Goal: Transaction & Acquisition: Purchase product/service

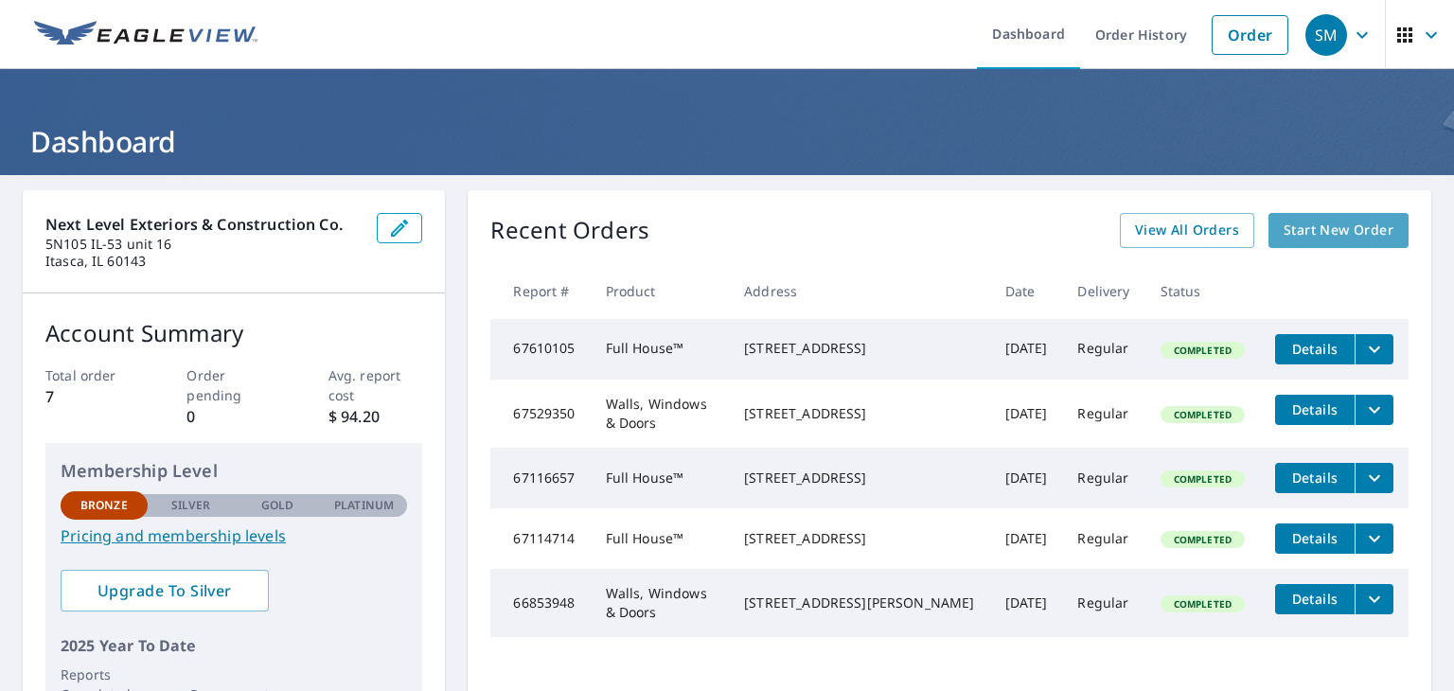
click at [1322, 239] on span "Start New Order" at bounding box center [1339, 231] width 110 height 24
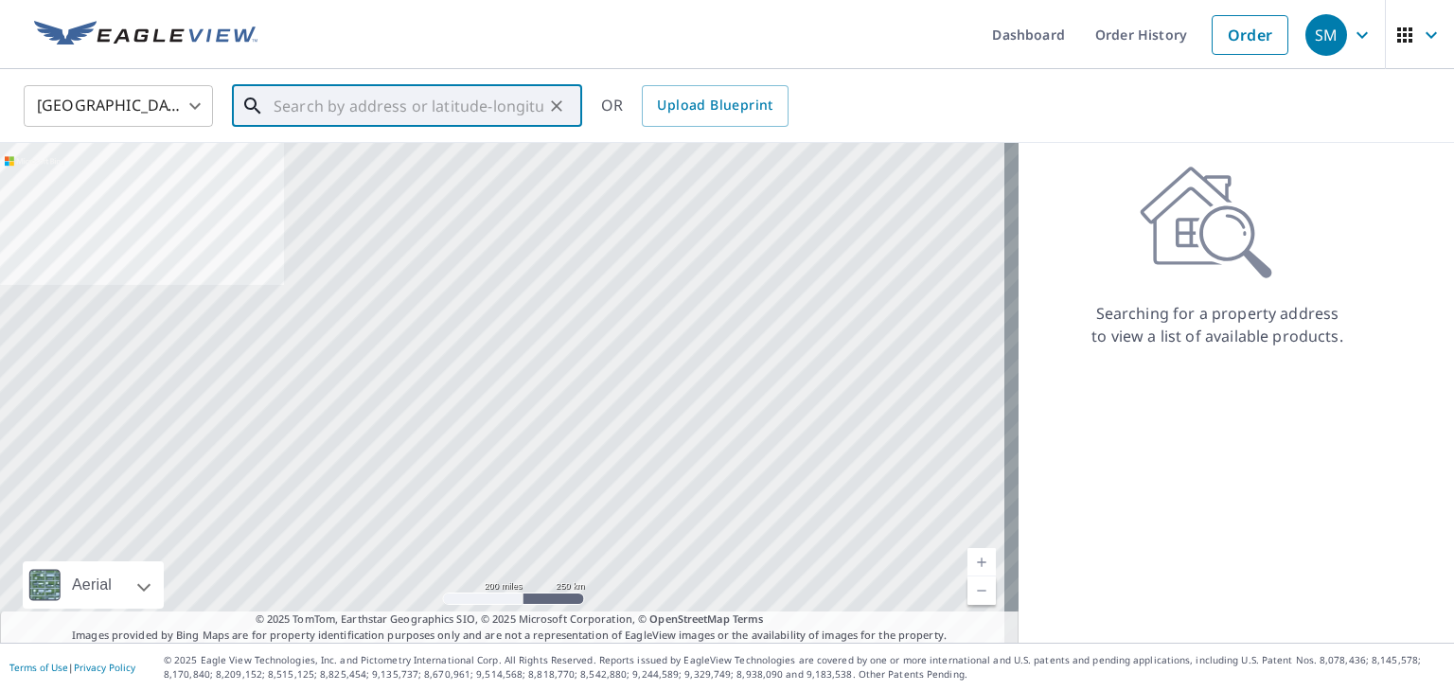
click at [458, 115] on input "text" at bounding box center [409, 106] width 270 height 53
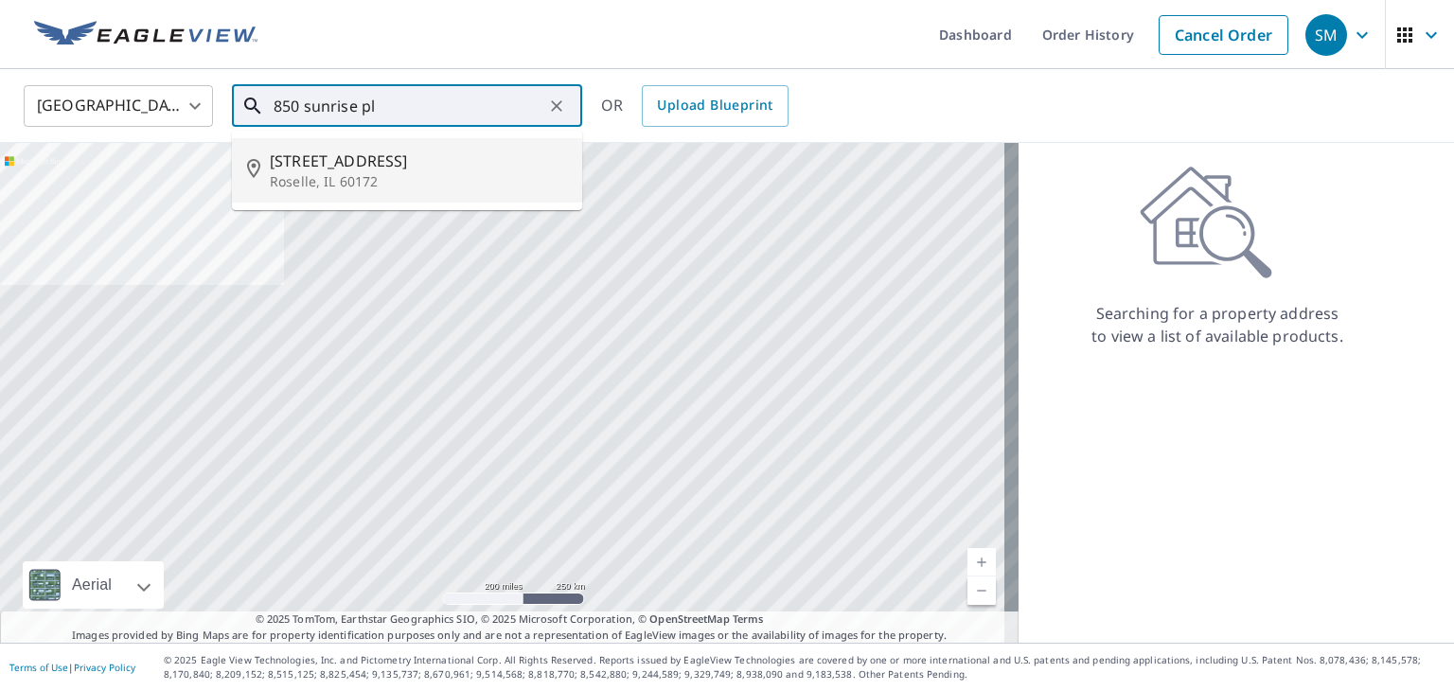
click at [371, 152] on span "850 Sunrise Pl" at bounding box center [418, 161] width 297 height 23
type input "850 Sunrise Pl Roselle, IL 60172"
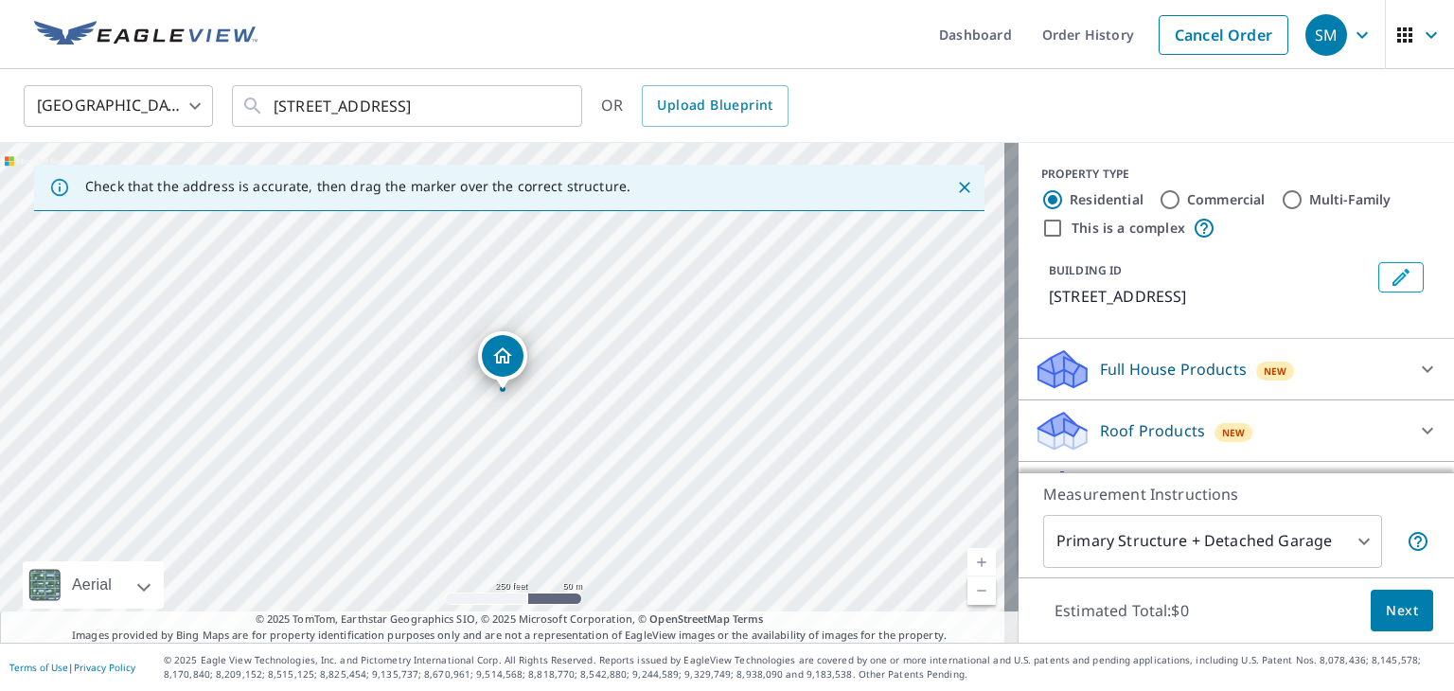
click at [1163, 360] on p "Full House Products" at bounding box center [1173, 369] width 147 height 23
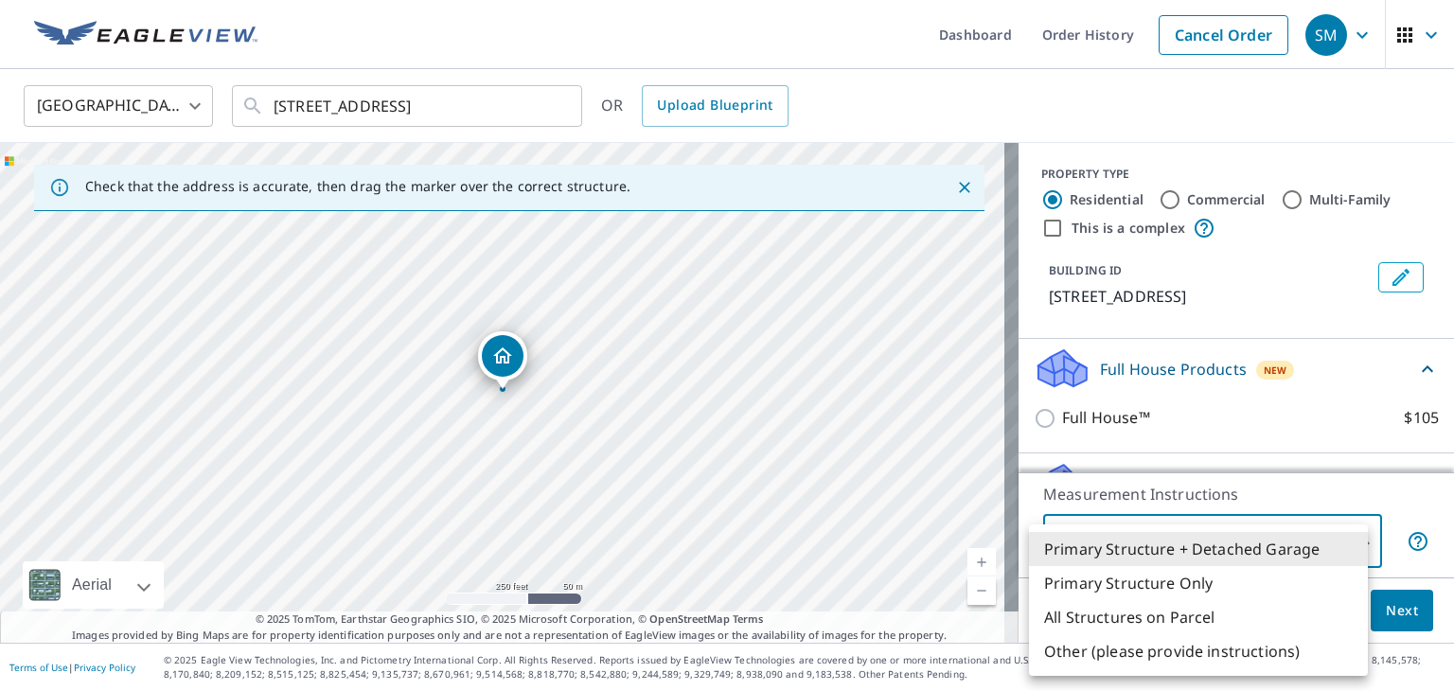
click at [1283, 531] on body "SM SM Dashboard Order History Cancel Order SM United States US ​ 850 Sunrise Pl…" at bounding box center [727, 345] width 1454 height 691
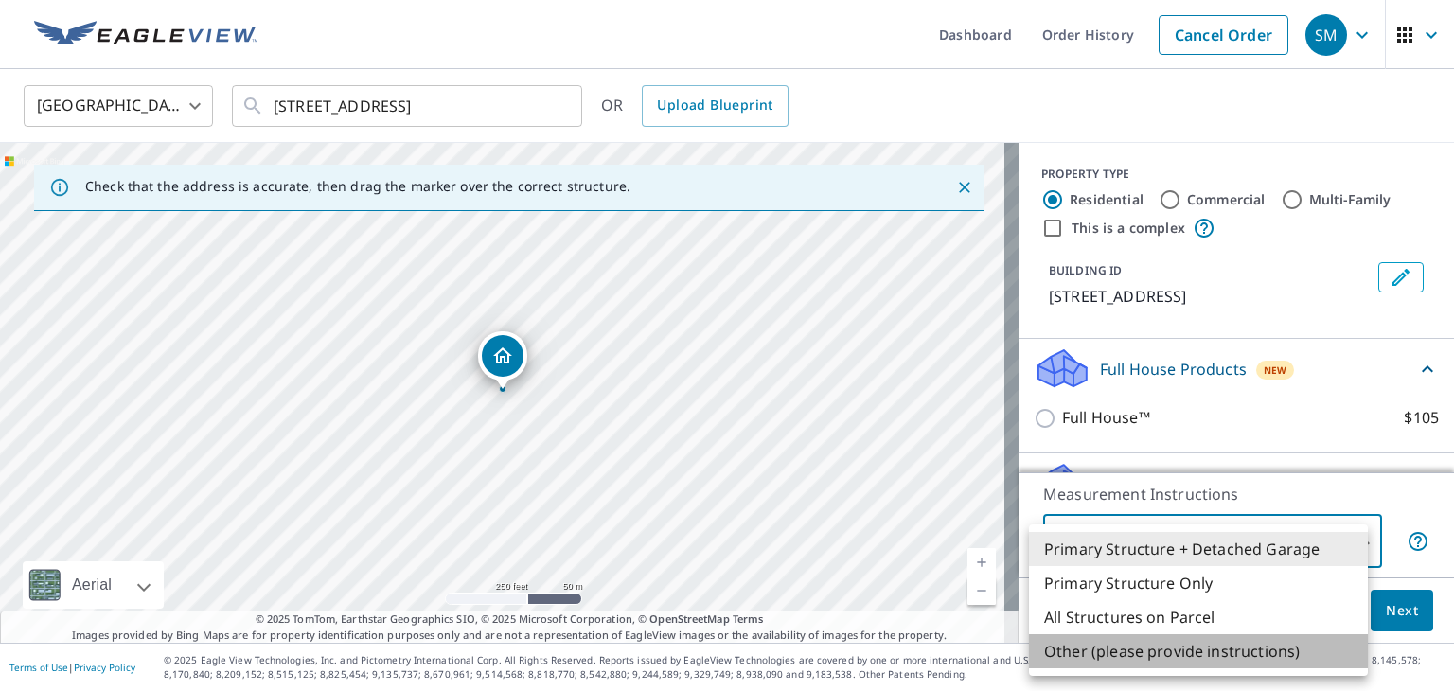
click at [1220, 656] on li "Other (please provide instructions)" at bounding box center [1198, 651] width 339 height 34
type input "5"
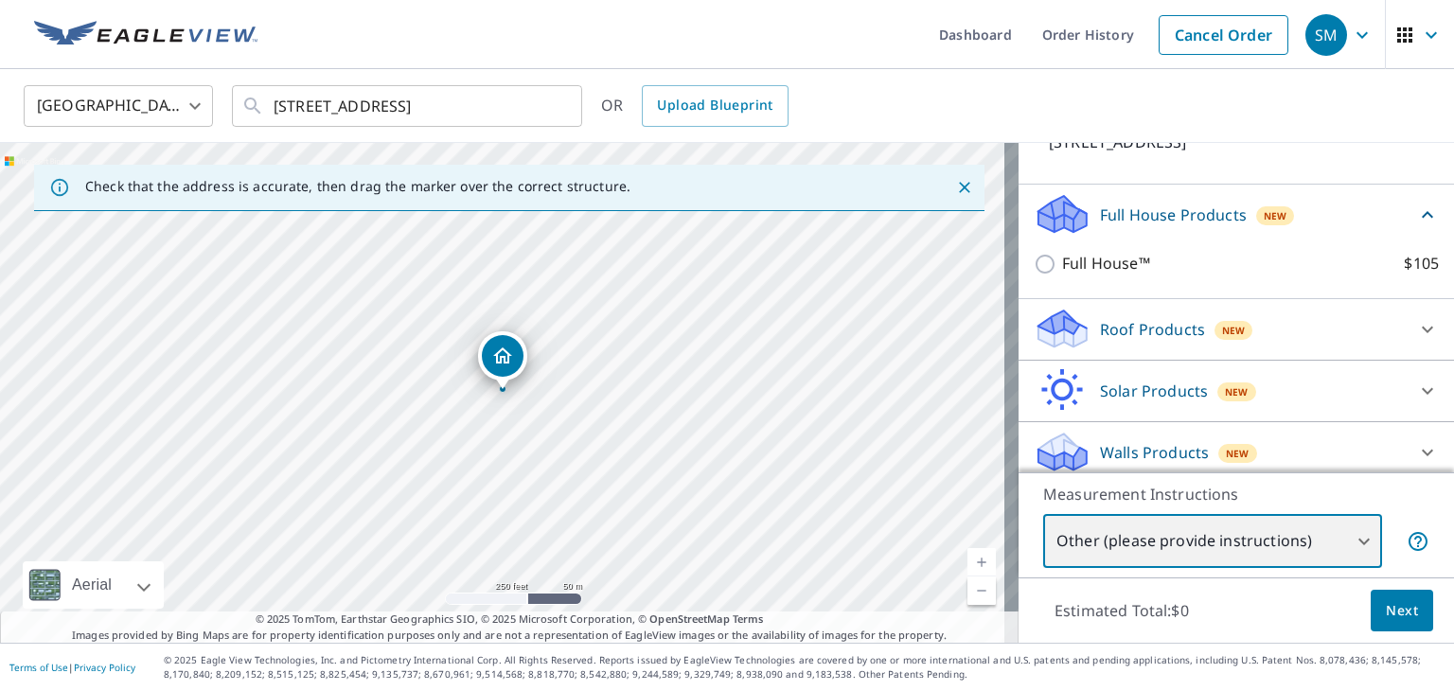
scroll to position [164, 0]
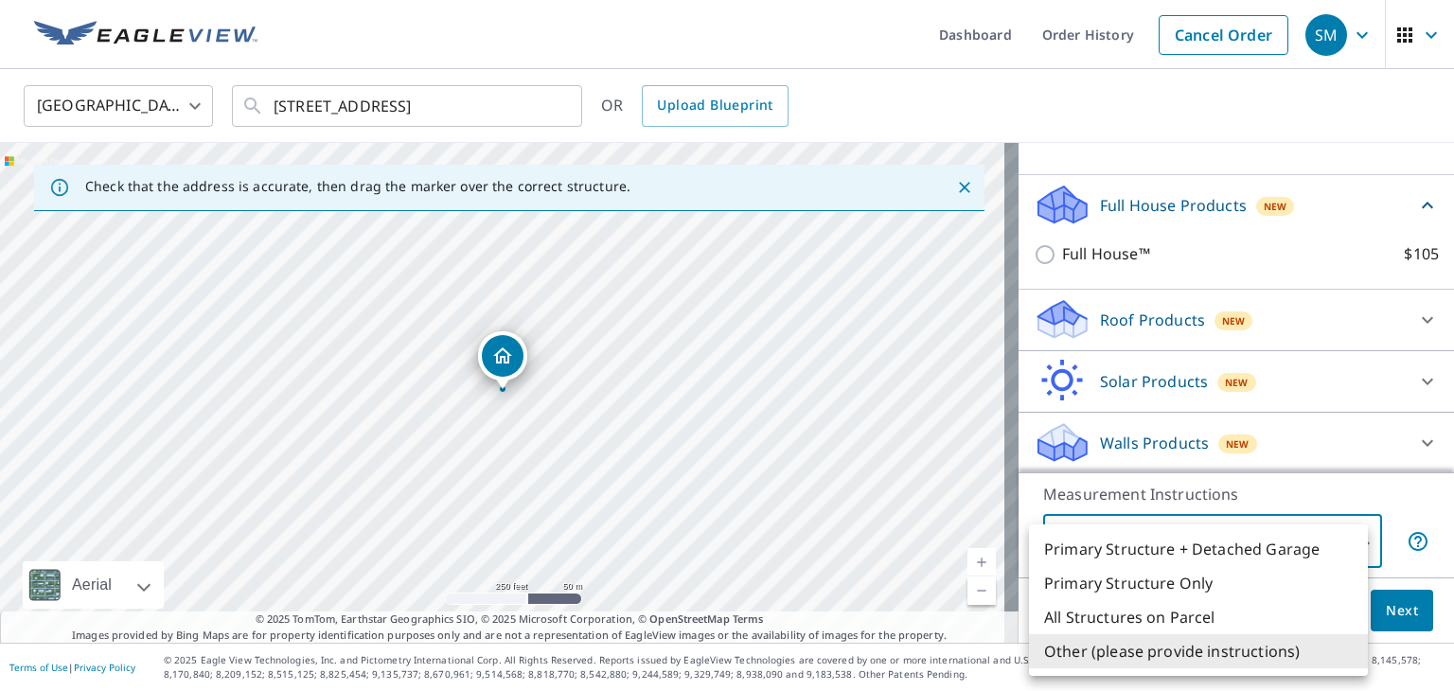
click at [1342, 541] on body "SM SM Dashboard Order History Cancel Order SM United States US ​ 850 Sunrise Pl…" at bounding box center [727, 345] width 1454 height 691
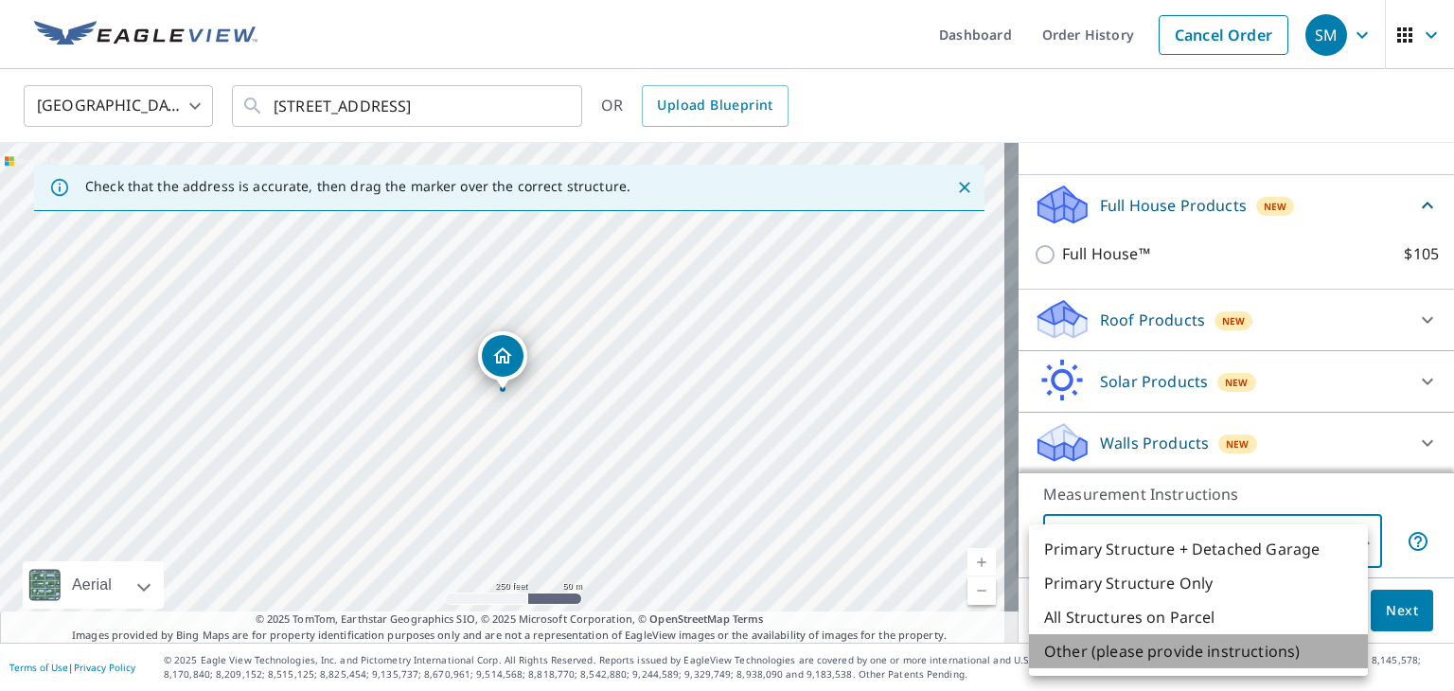
click at [1279, 663] on li "Other (please provide instructions)" at bounding box center [1198, 651] width 339 height 34
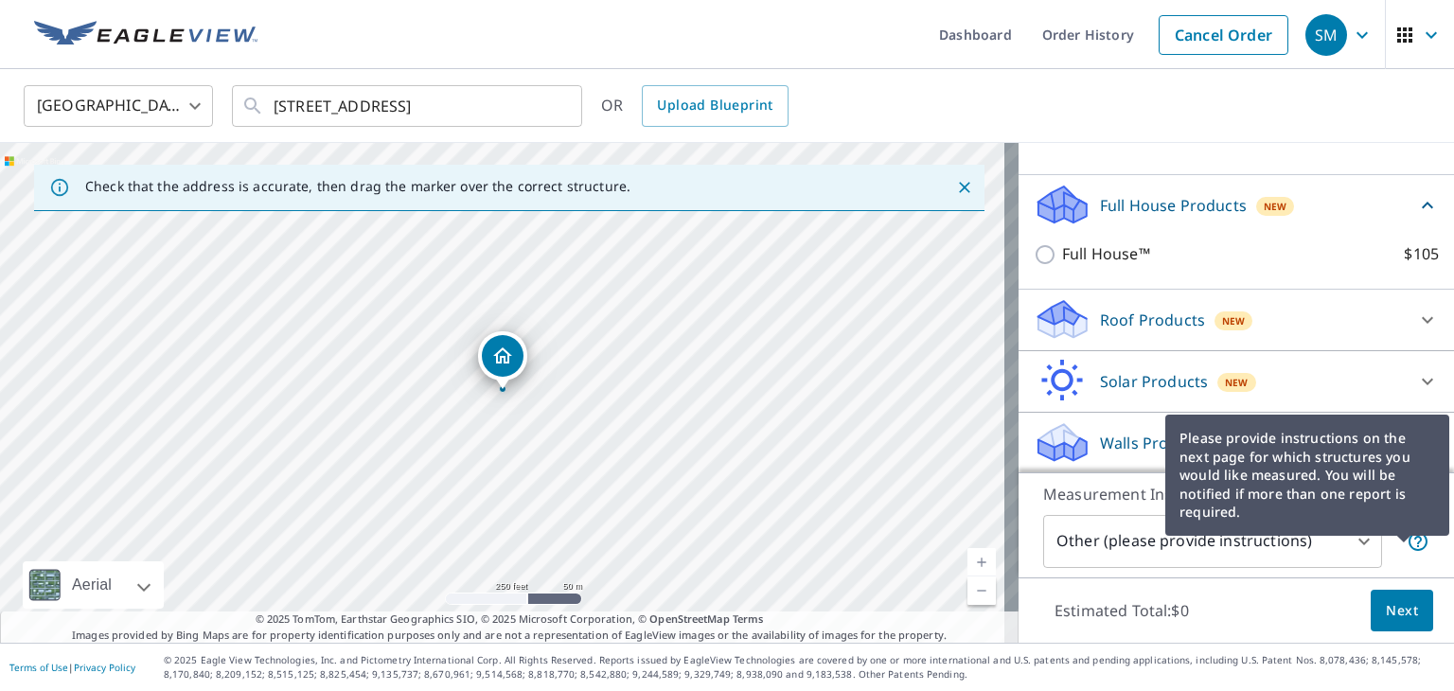
click at [1407, 531] on icon at bounding box center [1418, 541] width 23 height 23
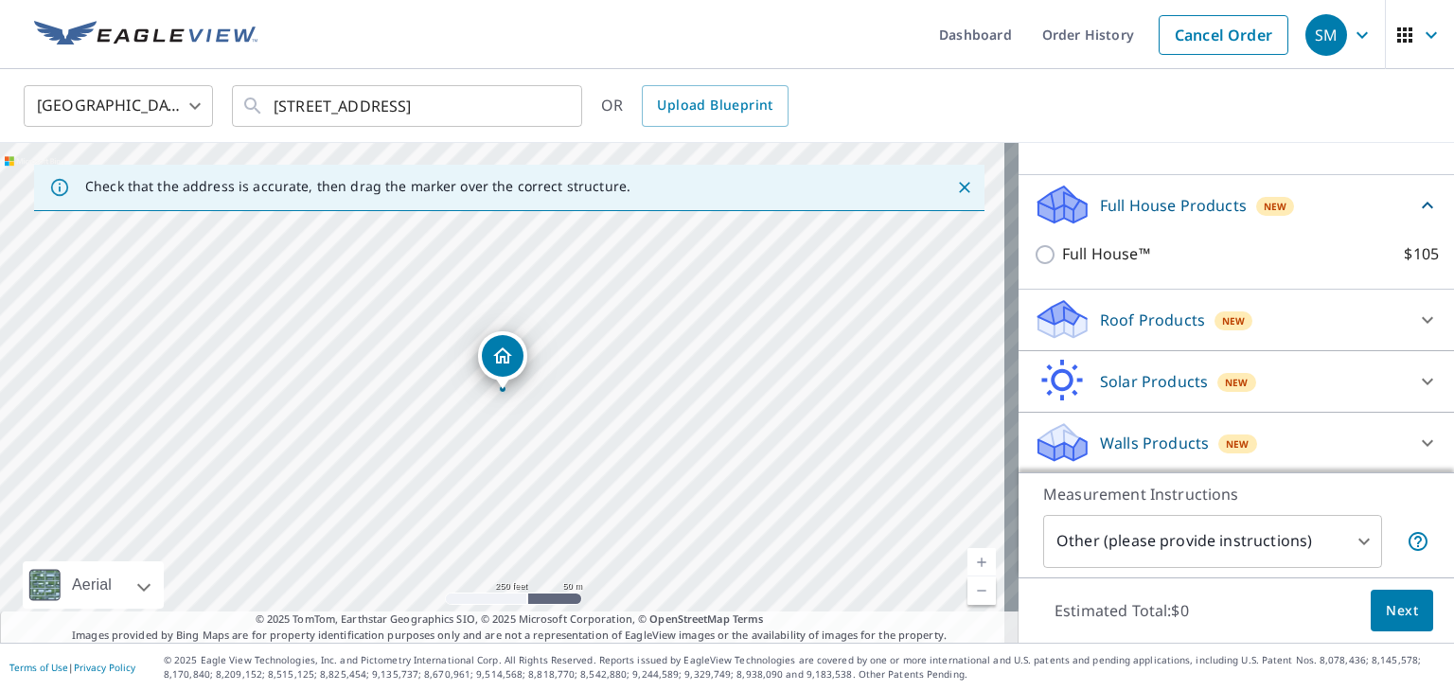
click at [1352, 561] on body "SM SM Dashboard Order History Cancel Order SM United States US ​ 850 Sunrise Pl…" at bounding box center [727, 345] width 1454 height 691
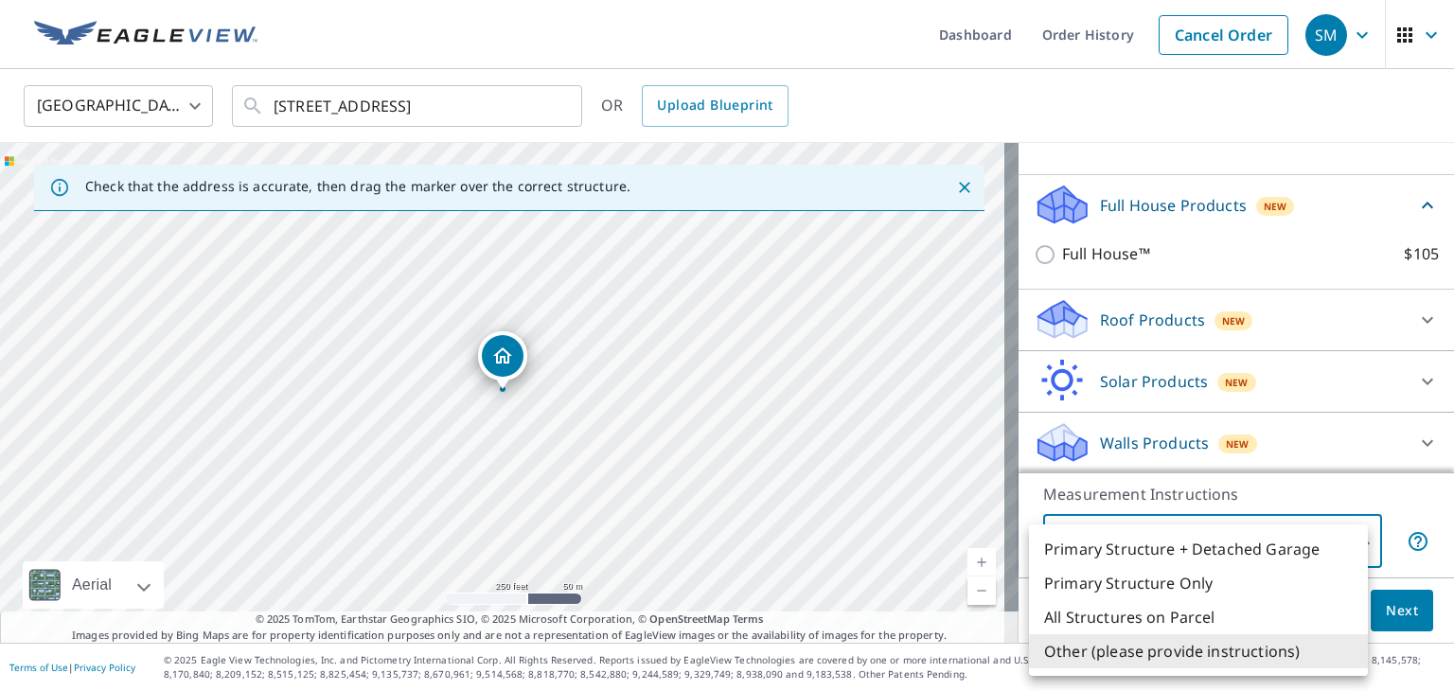
click at [1038, 248] on div at bounding box center [727, 345] width 1454 height 691
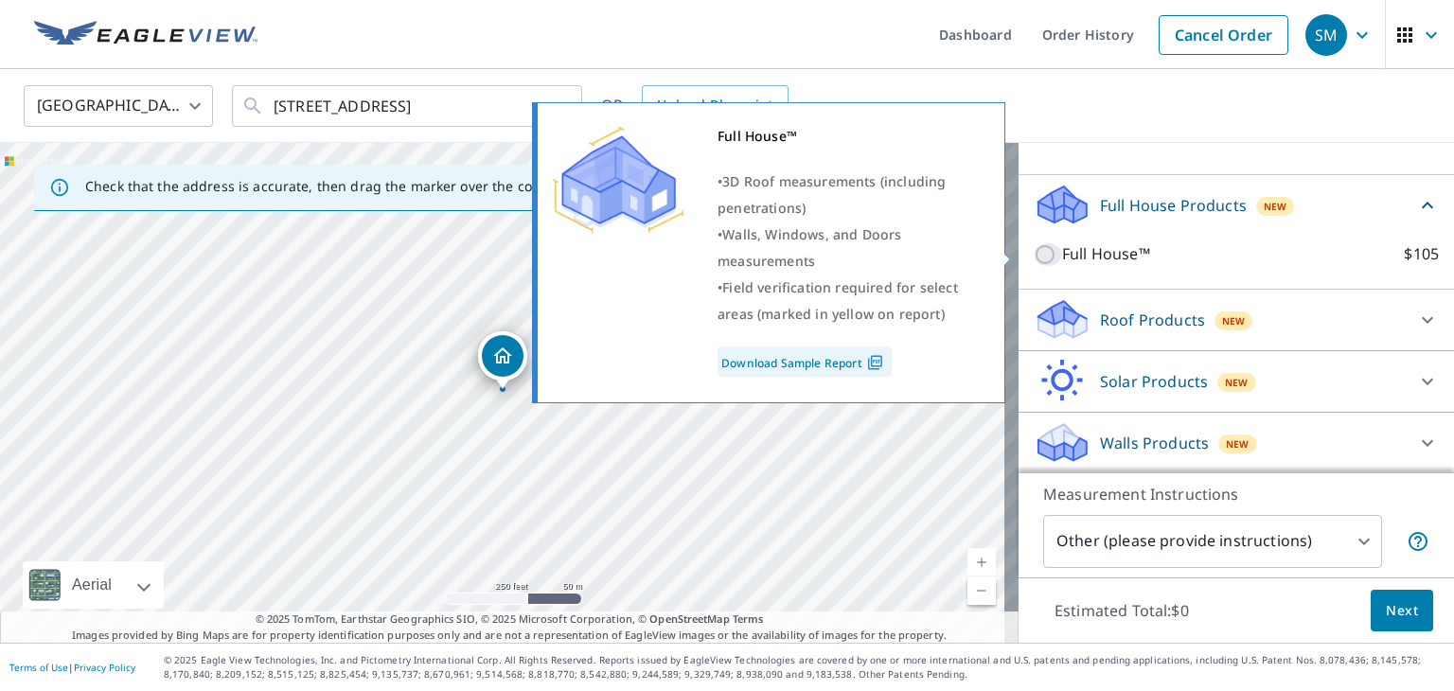
click at [1034, 251] on input "Full House™ $105" at bounding box center [1048, 254] width 28 height 23
checkbox input "true"
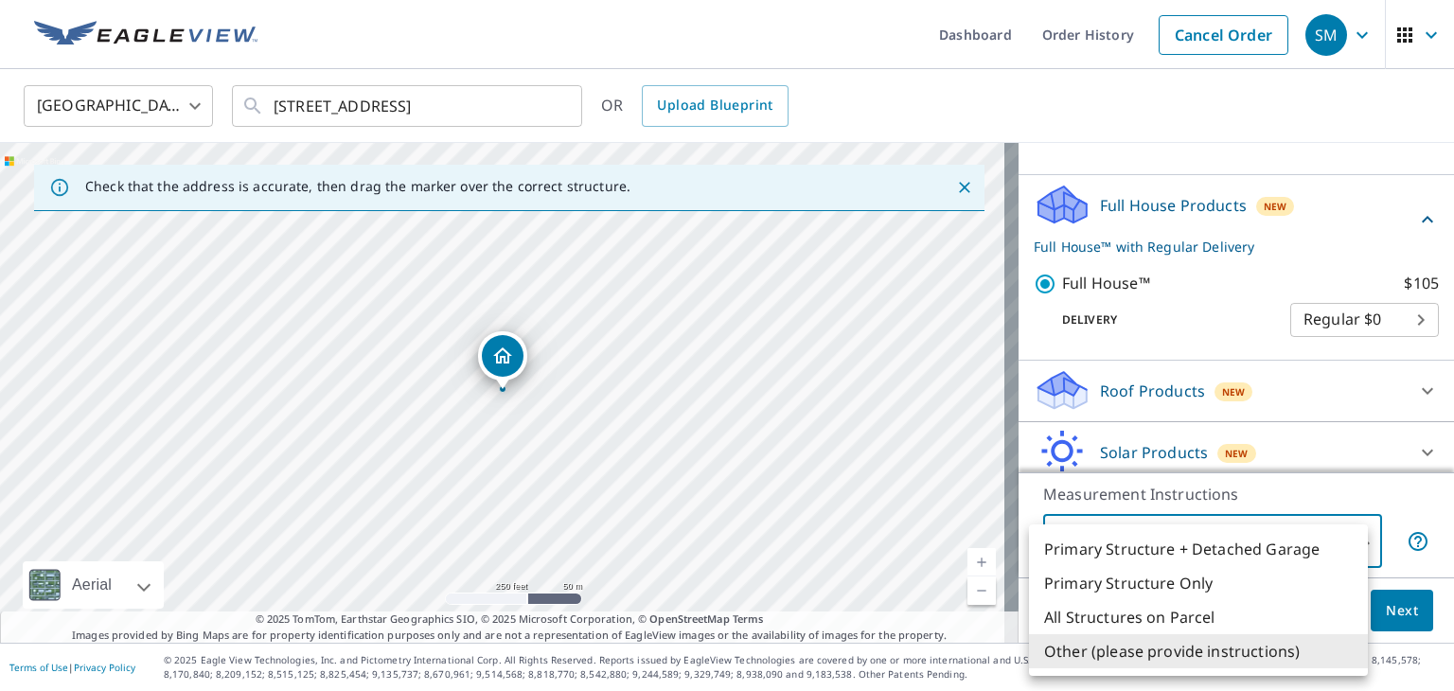
click at [1352, 548] on body "SM SM Dashboard Order History Cancel Order SM United States US ​ 850 Sunrise Pl…" at bounding box center [727, 345] width 1454 height 691
drag, startPoint x: 1428, startPoint y: 383, endPoint x: 1428, endPoint y: 467, distance: 83.3
click at [1428, 467] on div at bounding box center [727, 345] width 1454 height 691
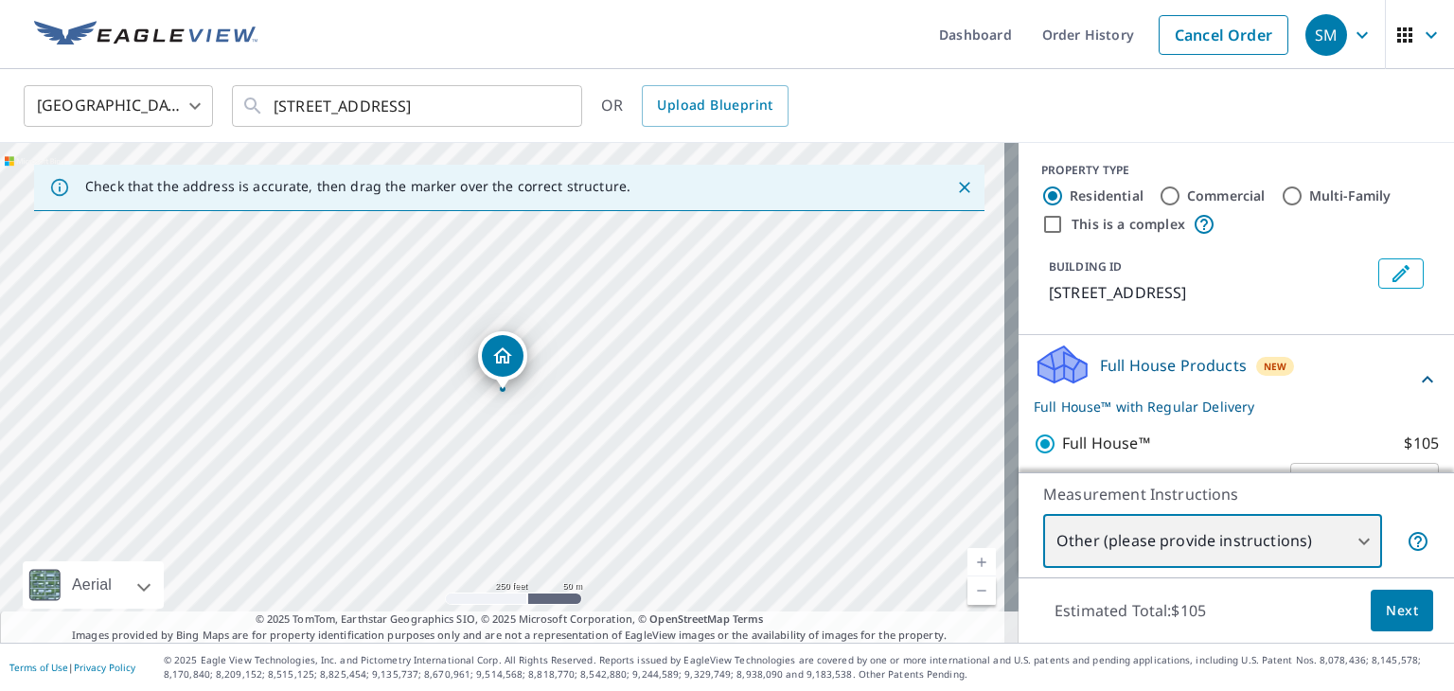
scroll to position [0, 0]
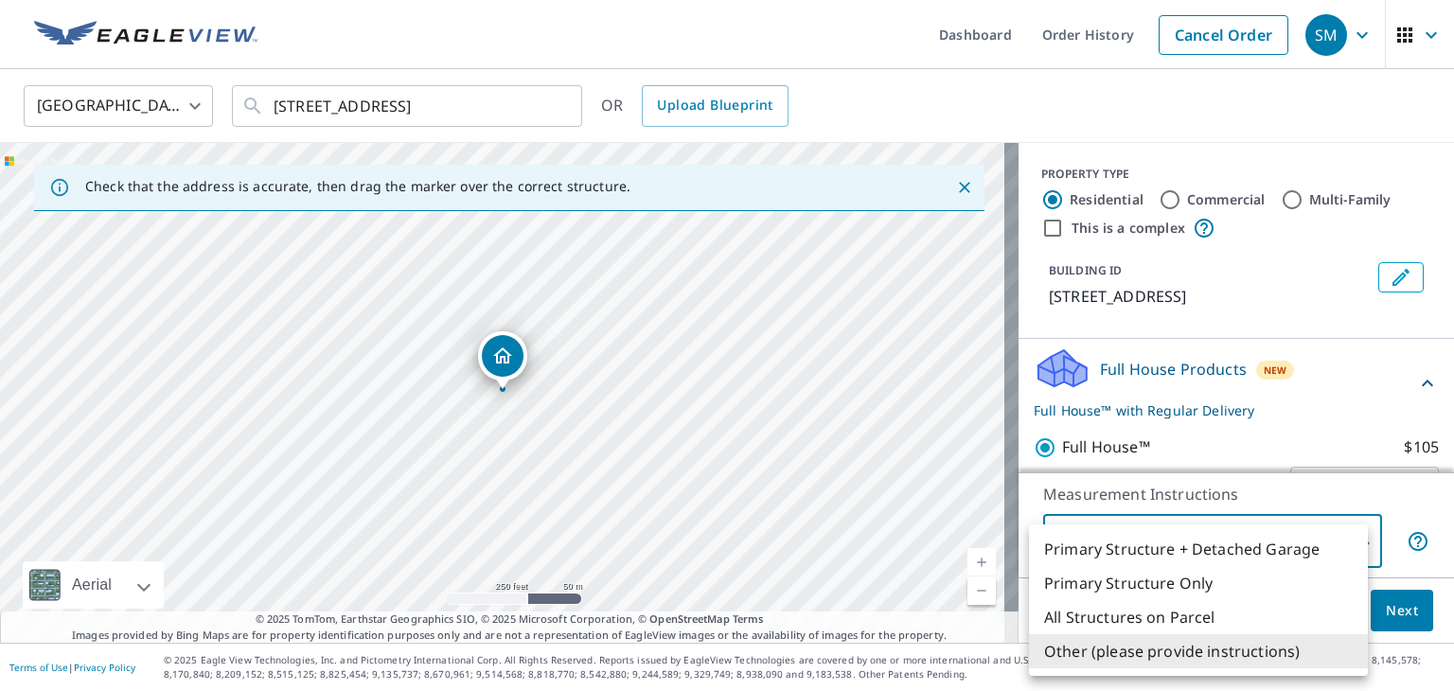
click at [1261, 546] on body "SM SM Dashboard Order History Cancel Order SM United States US ​ 850 Sunrise Pl…" at bounding box center [727, 345] width 1454 height 691
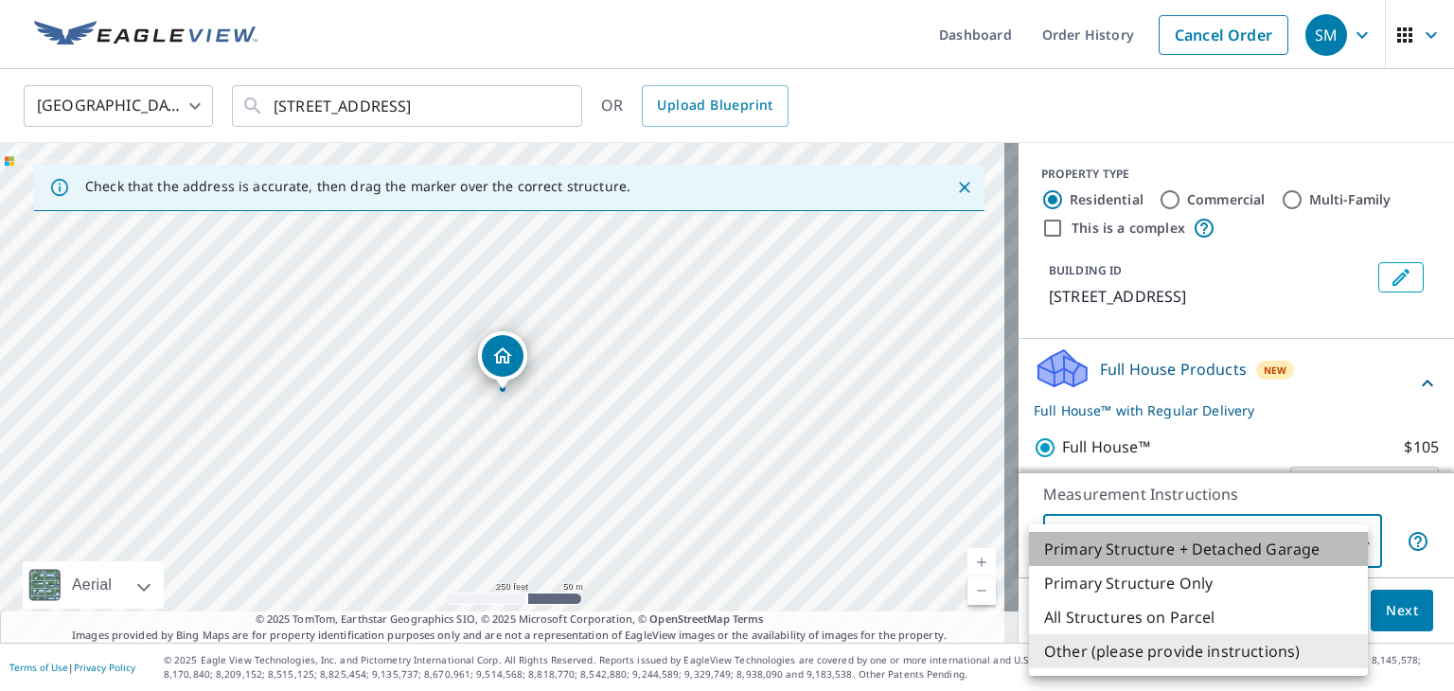
click at [1261, 546] on li "Primary Structure + Detached Garage" at bounding box center [1198, 549] width 339 height 34
type input "1"
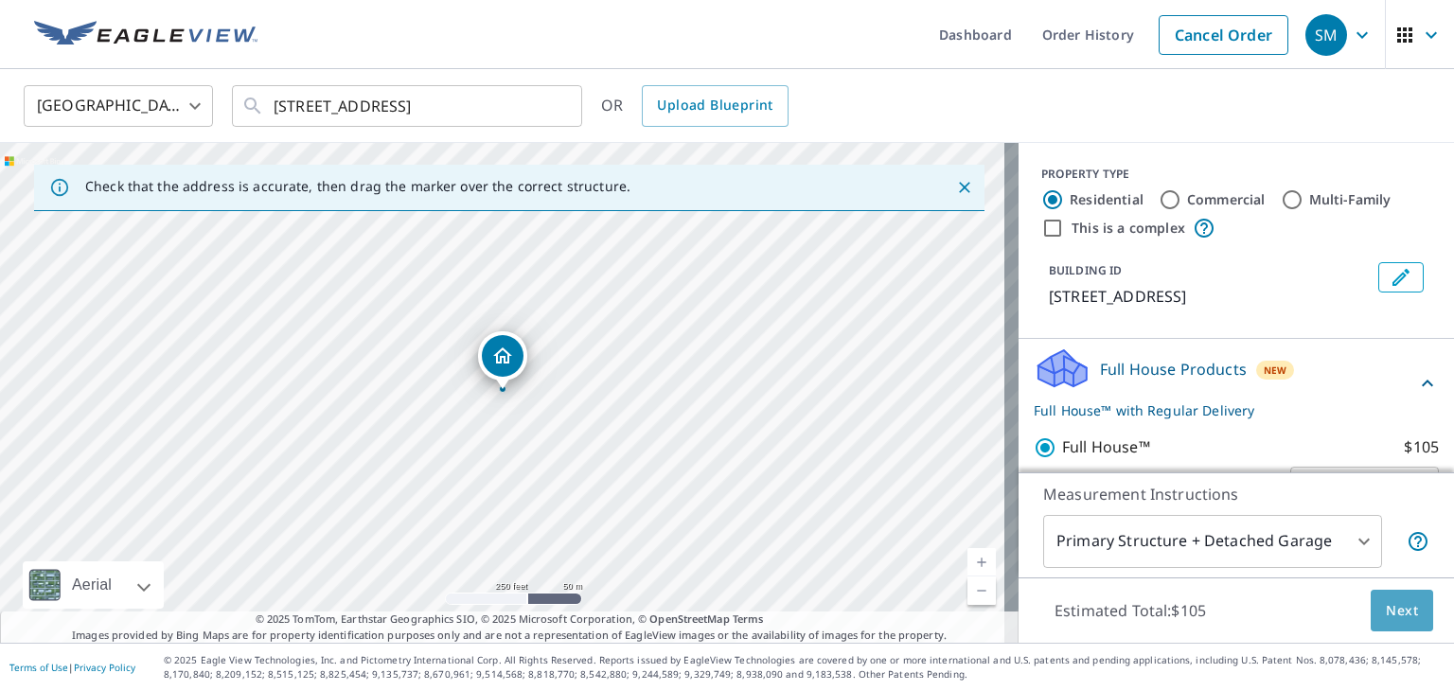
click at [1371, 618] on button "Next" at bounding box center [1402, 611] width 62 height 43
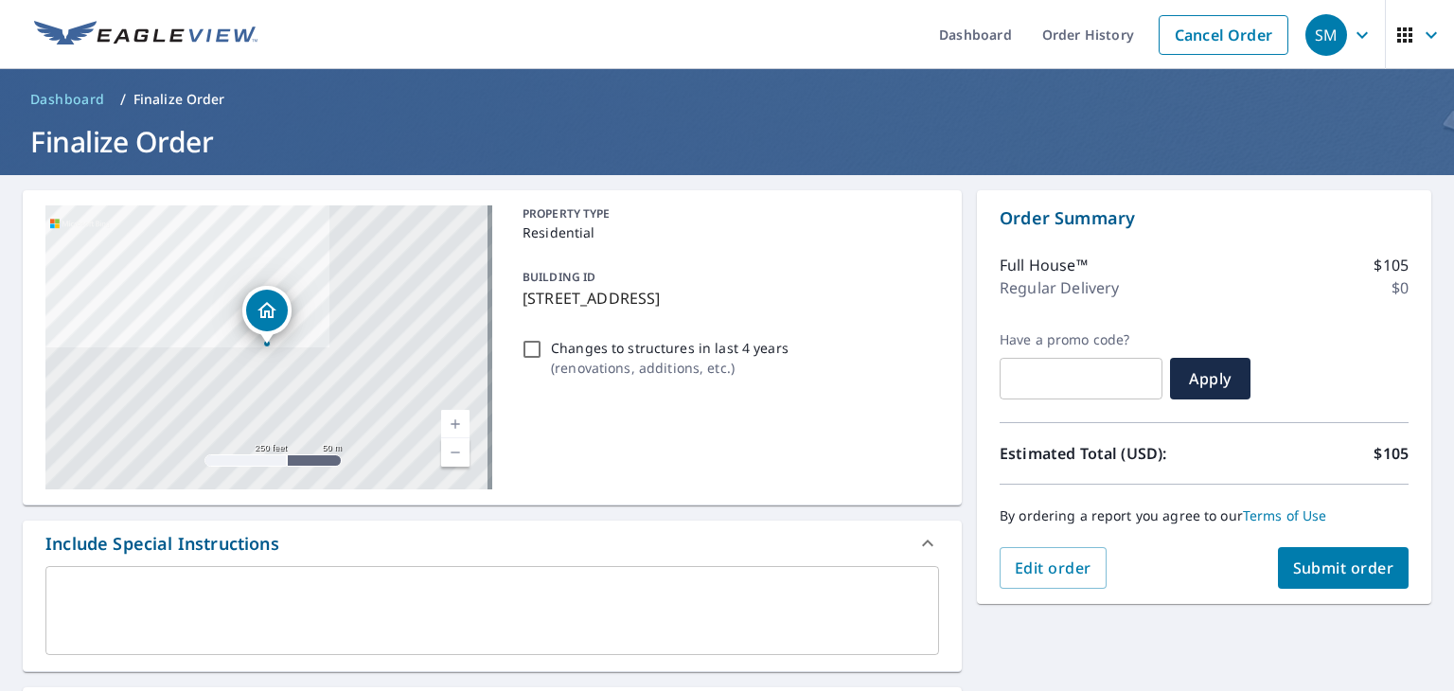
click at [558, 542] on div "Include Special Instructions" at bounding box center [475, 544] width 860 height 26
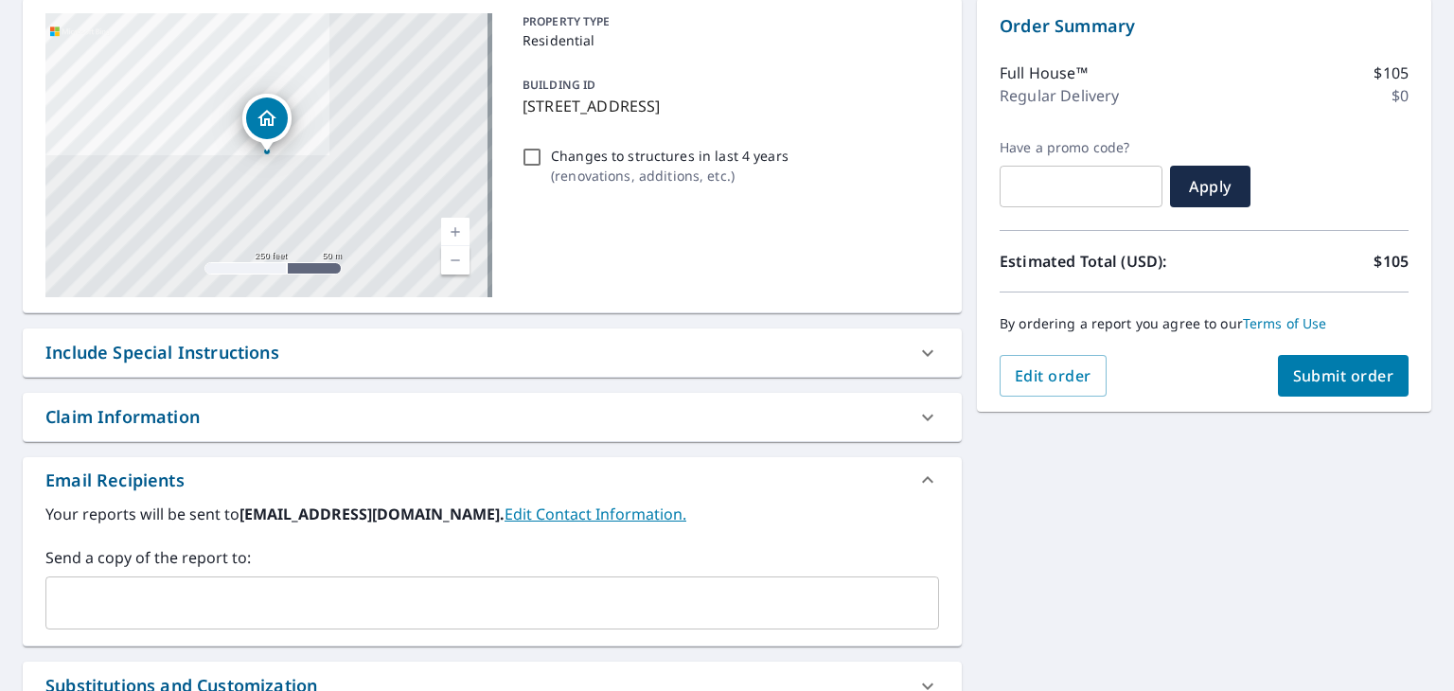
scroll to position [201, 0]
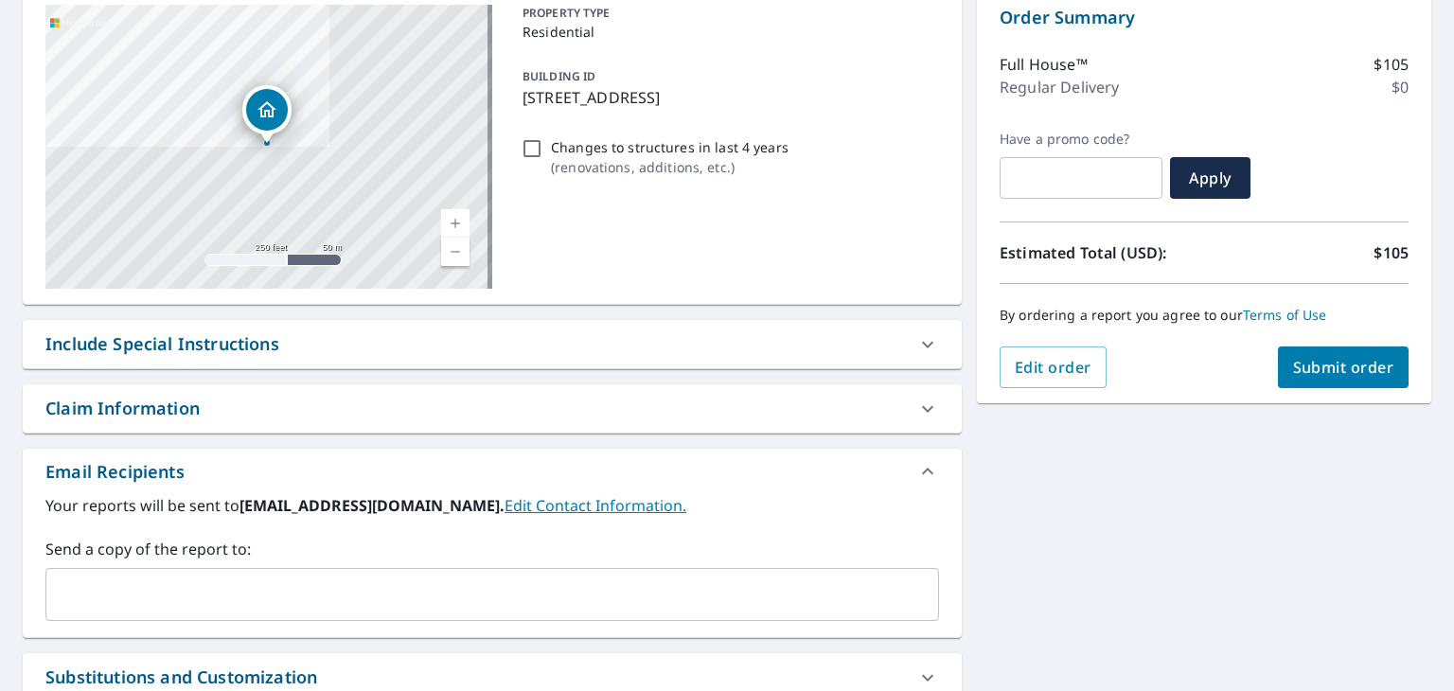
click at [311, 348] on div "Include Special Instructions" at bounding box center [475, 344] width 860 height 26
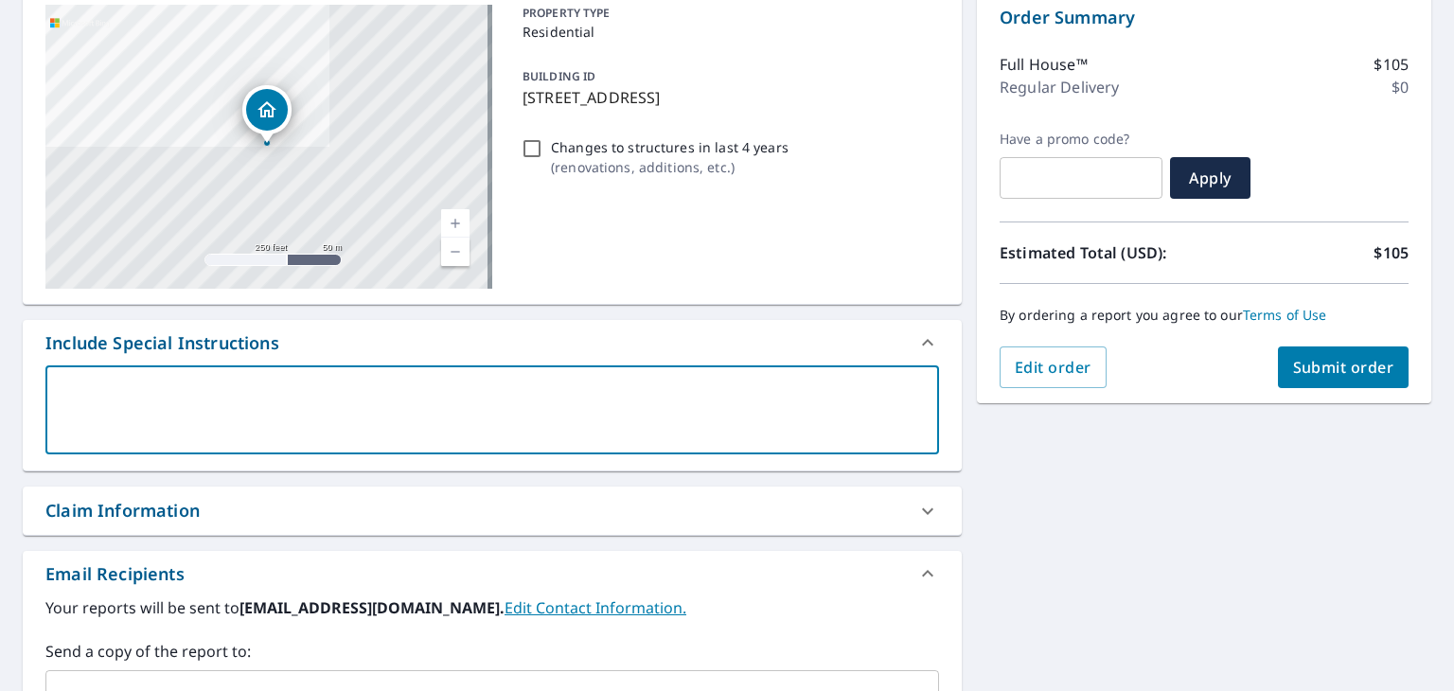
click at [270, 396] on textarea at bounding box center [492, 410] width 867 height 54
type textarea "H"
type textarea "x"
type textarea "Ho"
type textarea "x"
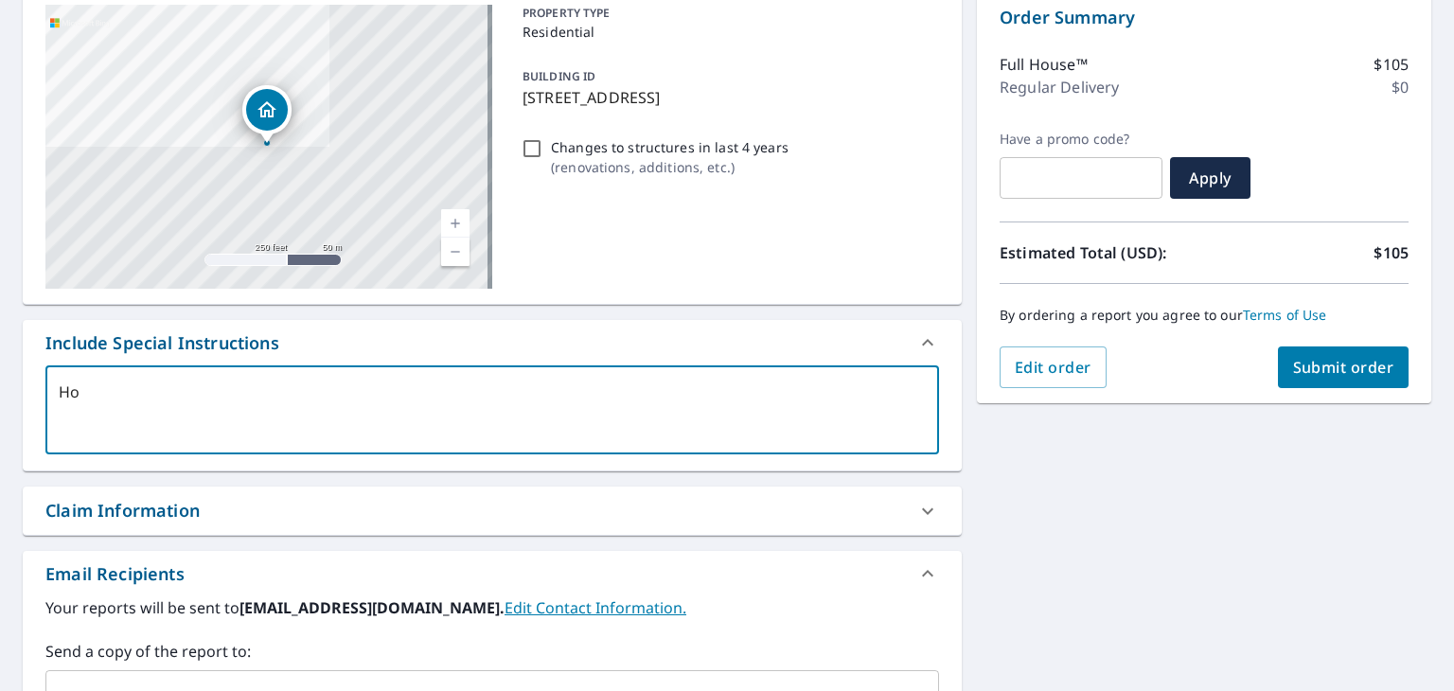
type textarea "Hou"
type textarea "x"
type textarea "Hous"
type textarea "x"
type textarea "House"
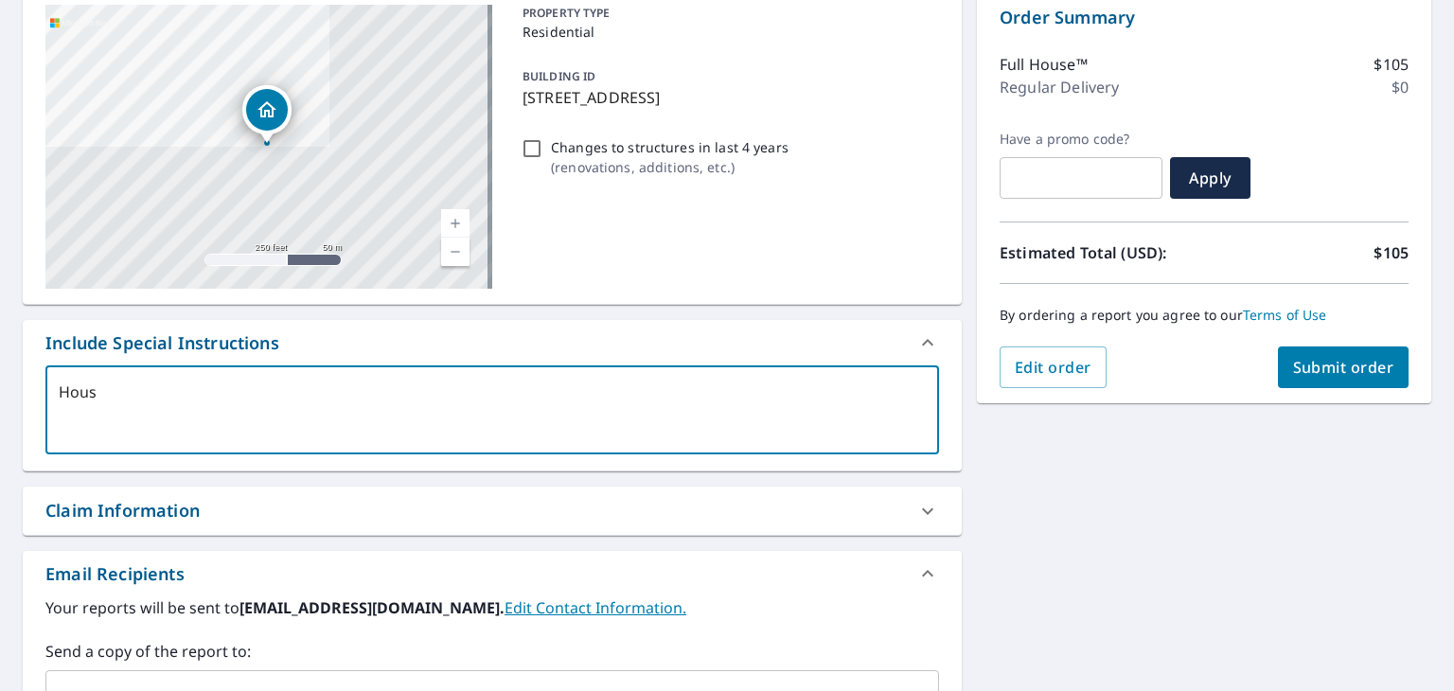
type textarea "x"
type textarea "House"
type textarea "x"
type textarea "House a"
type textarea "x"
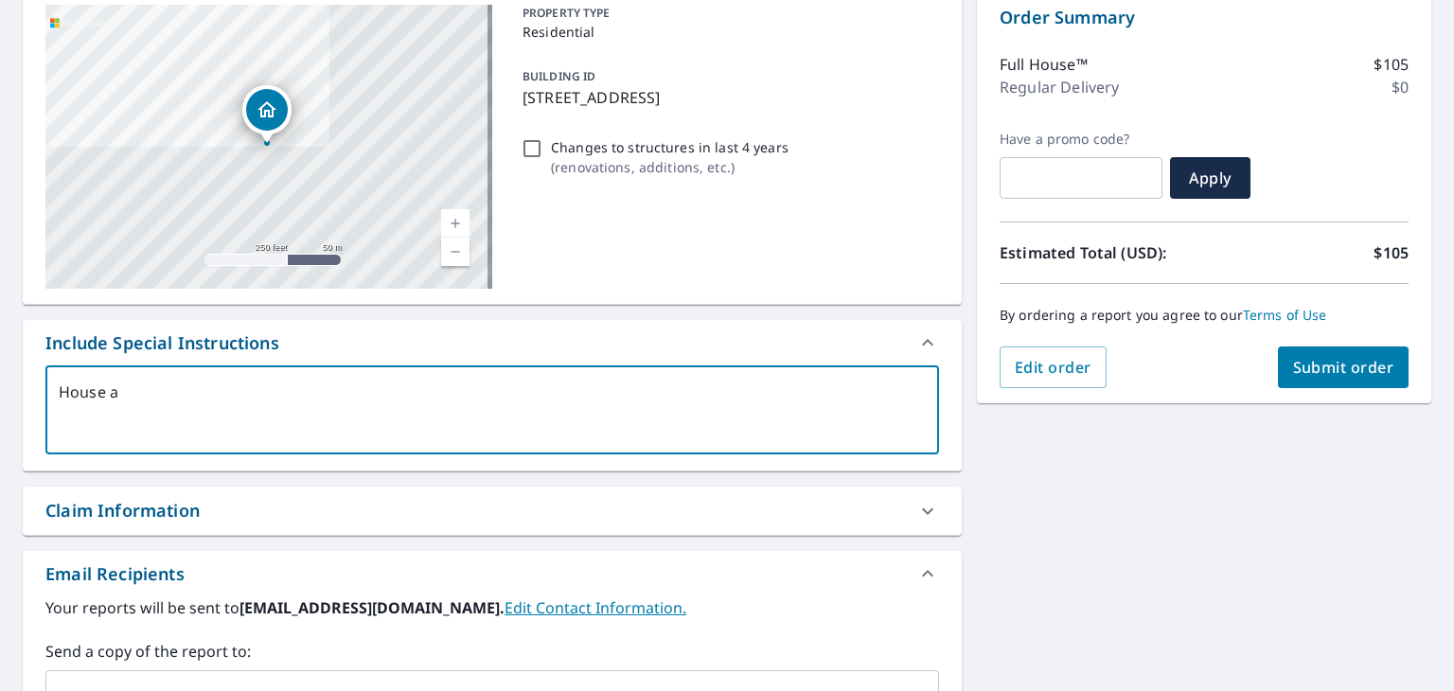
type textarea "House an"
type textarea "x"
type textarea "House and"
type textarea "x"
type textarea "House and"
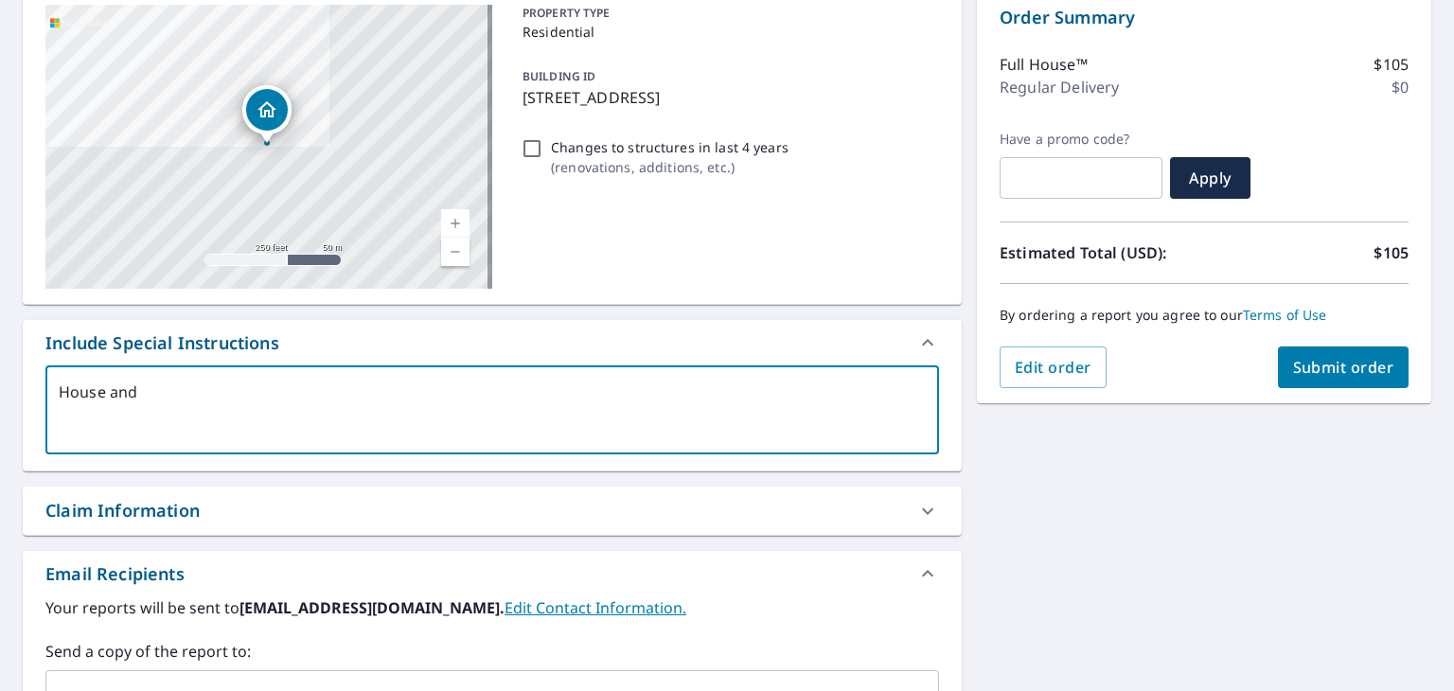
type textarea "x"
type textarea "House and d"
type textarea "x"
type textarea "House and de"
type textarea "x"
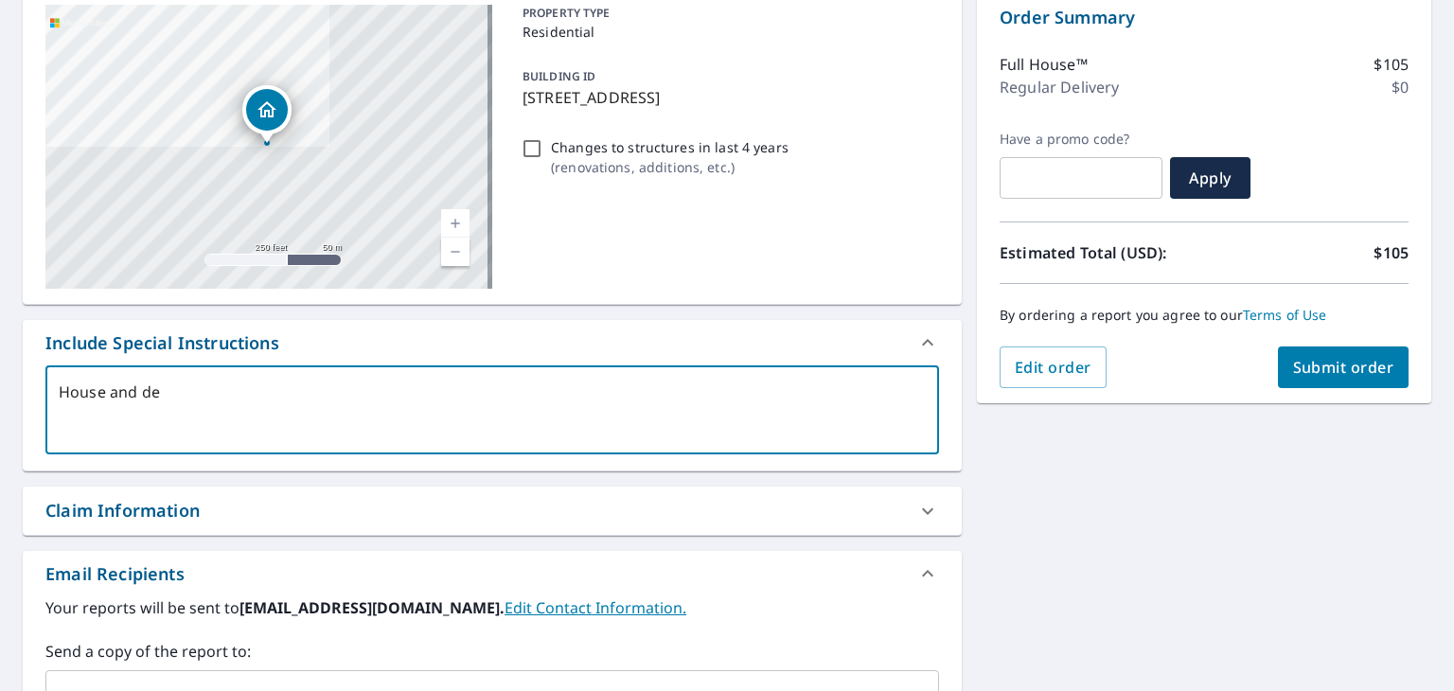
type textarea "House and det"
type textarea "x"
type textarea "House and deta"
type textarea "x"
type textarea "House and detac"
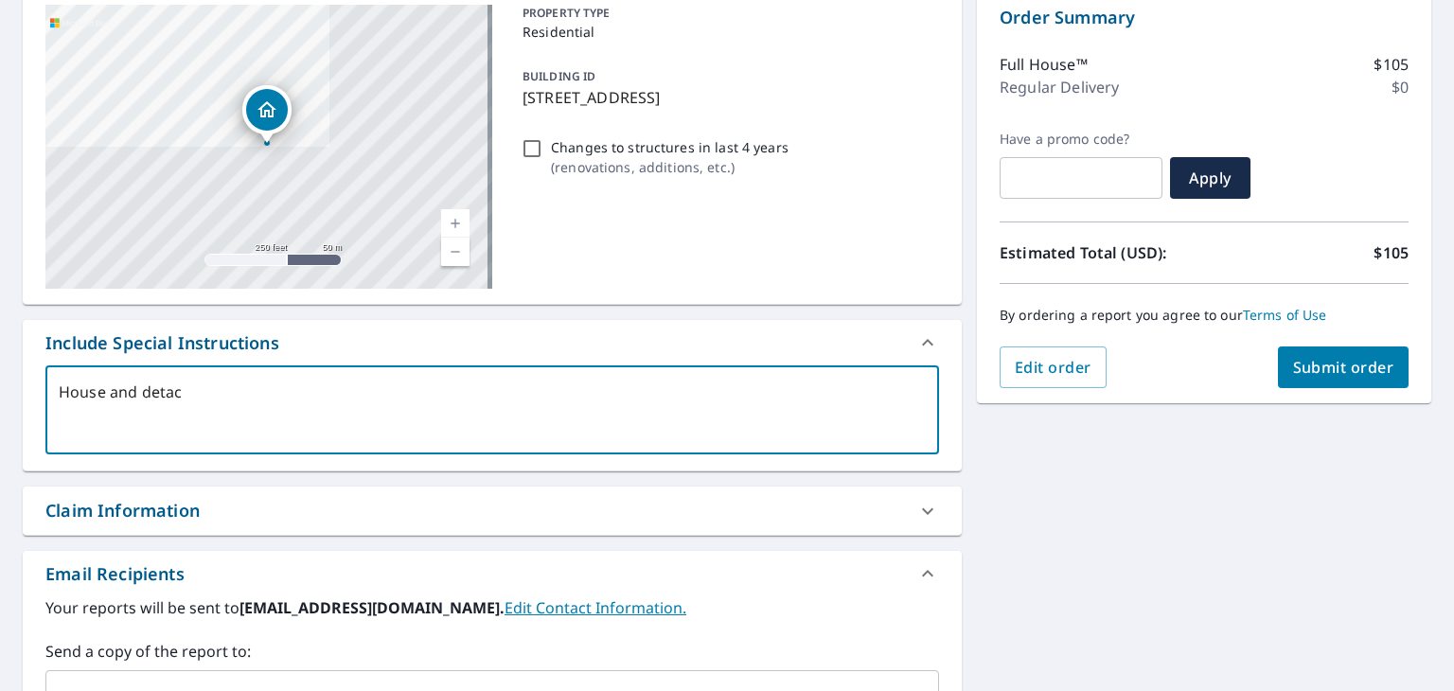
type textarea "x"
type textarea "House and detach"
type textarea "x"
type textarea "House and detache"
type textarea "x"
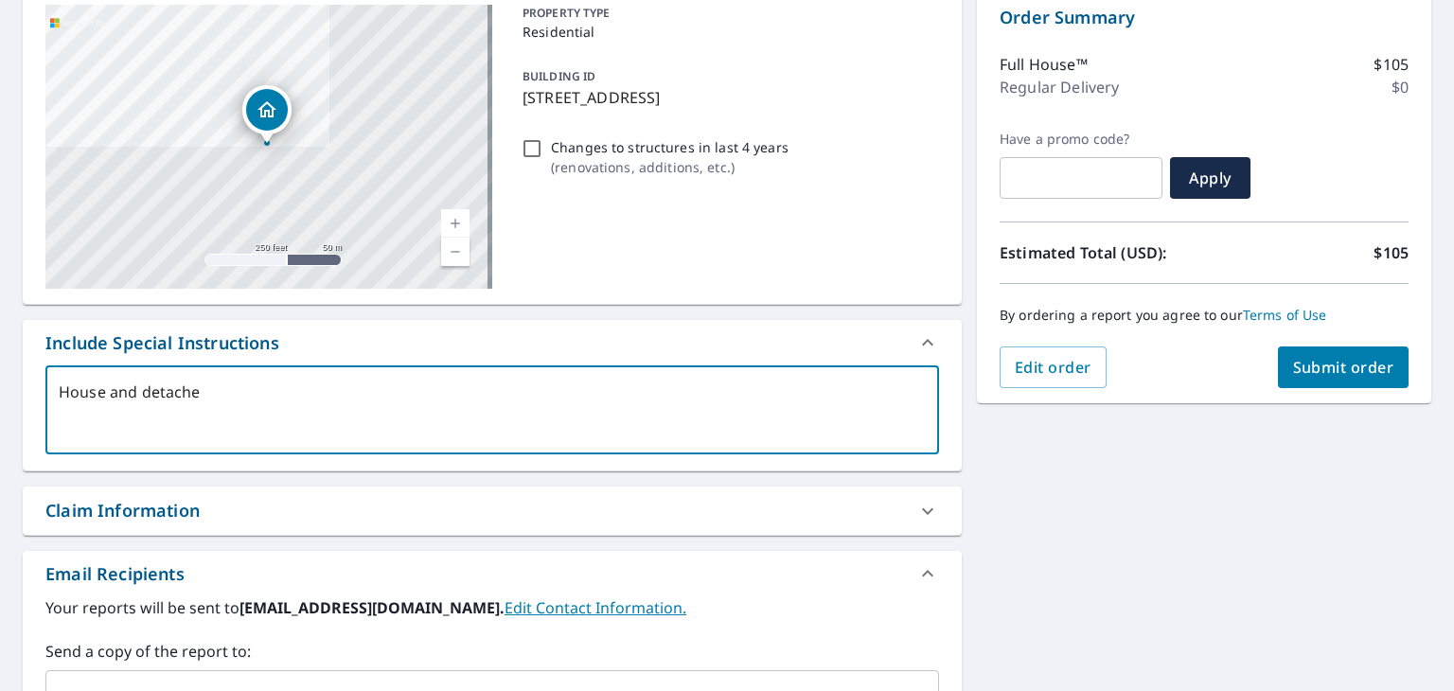
type textarea "House and detached"
type textarea "x"
type textarea "House and detached"
type textarea "x"
type textarea "House and detached s"
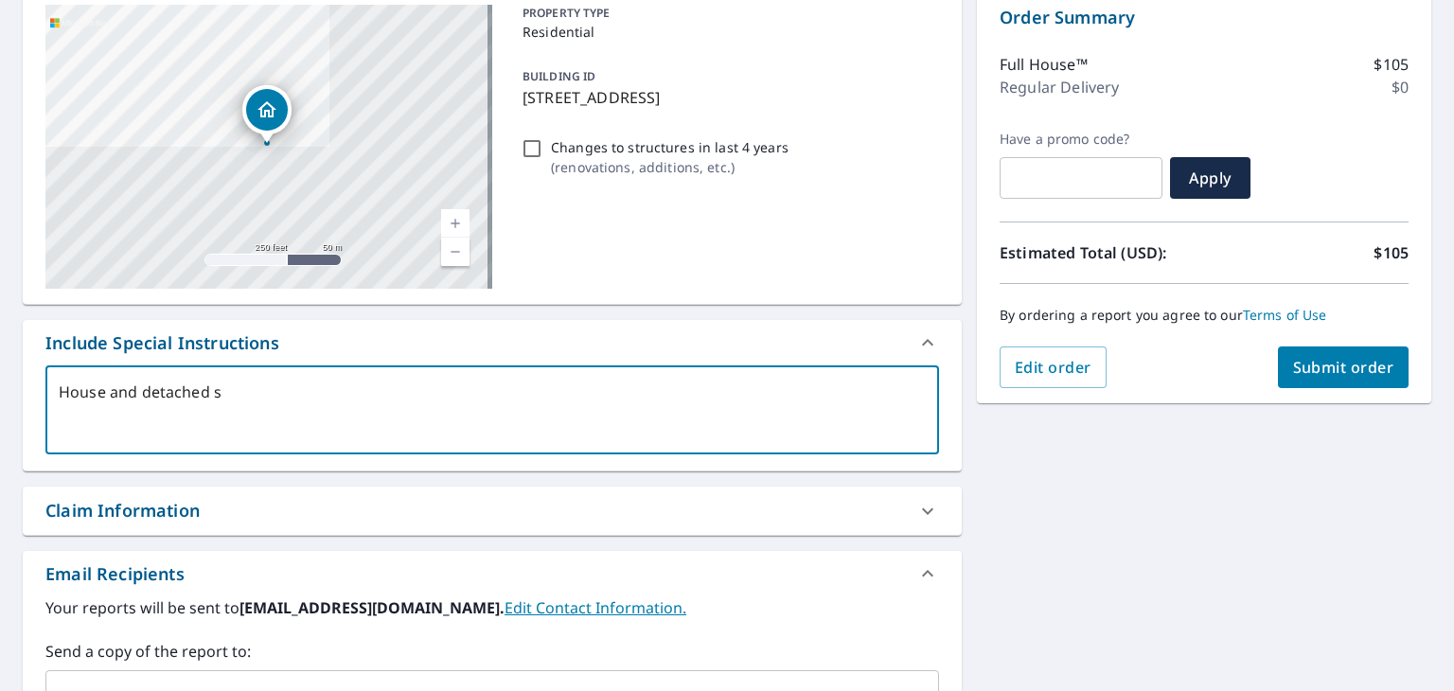
type textarea "x"
type textarea "House and detached sh"
type textarea "x"
type textarea "House and detached she"
type textarea "x"
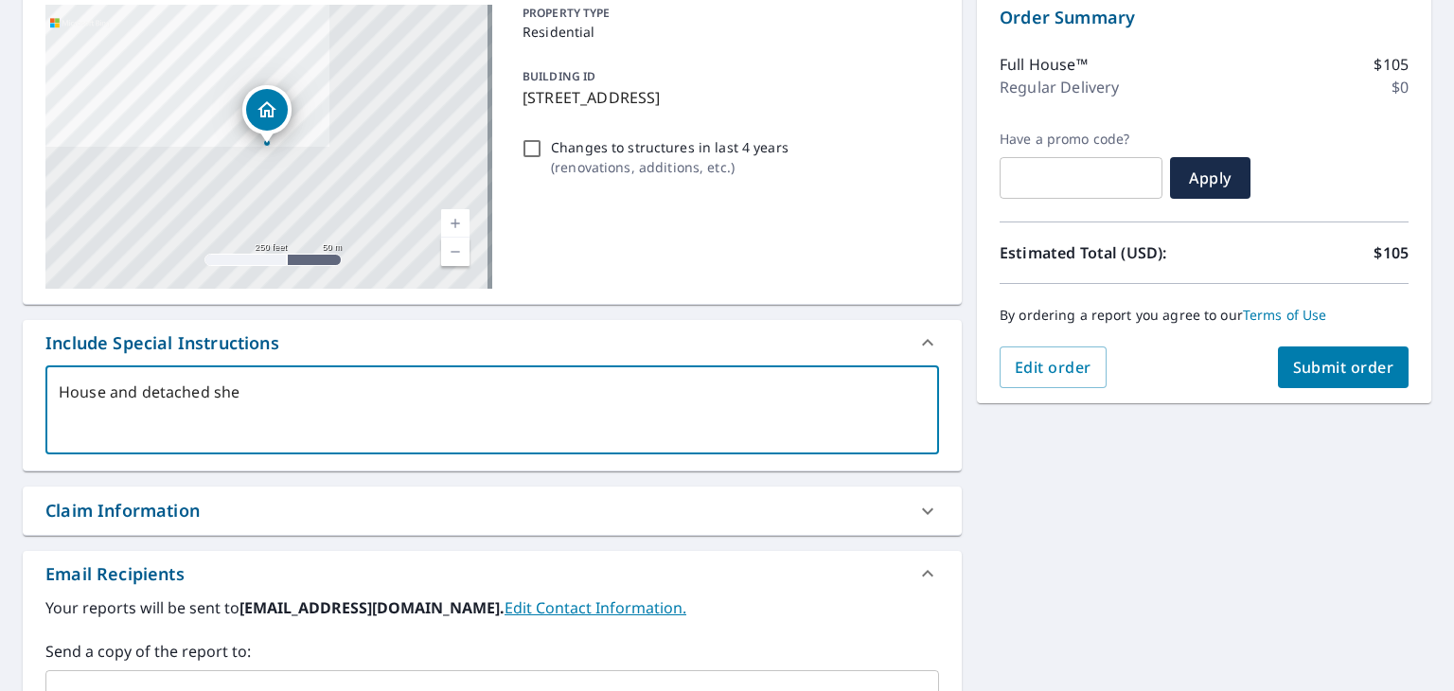
type textarea "House and detached shed"
type textarea "x"
type textarea "House and detached shed"
type textarea "x"
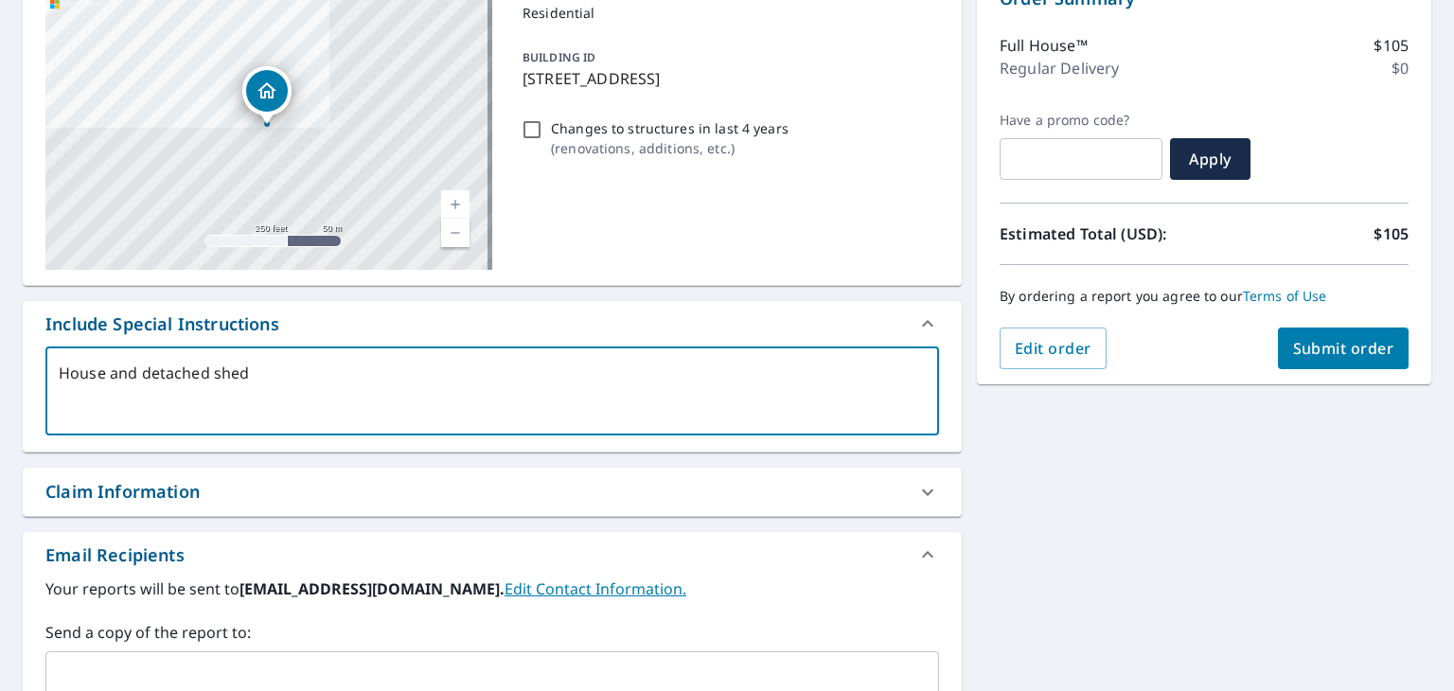
scroll to position [70, 0]
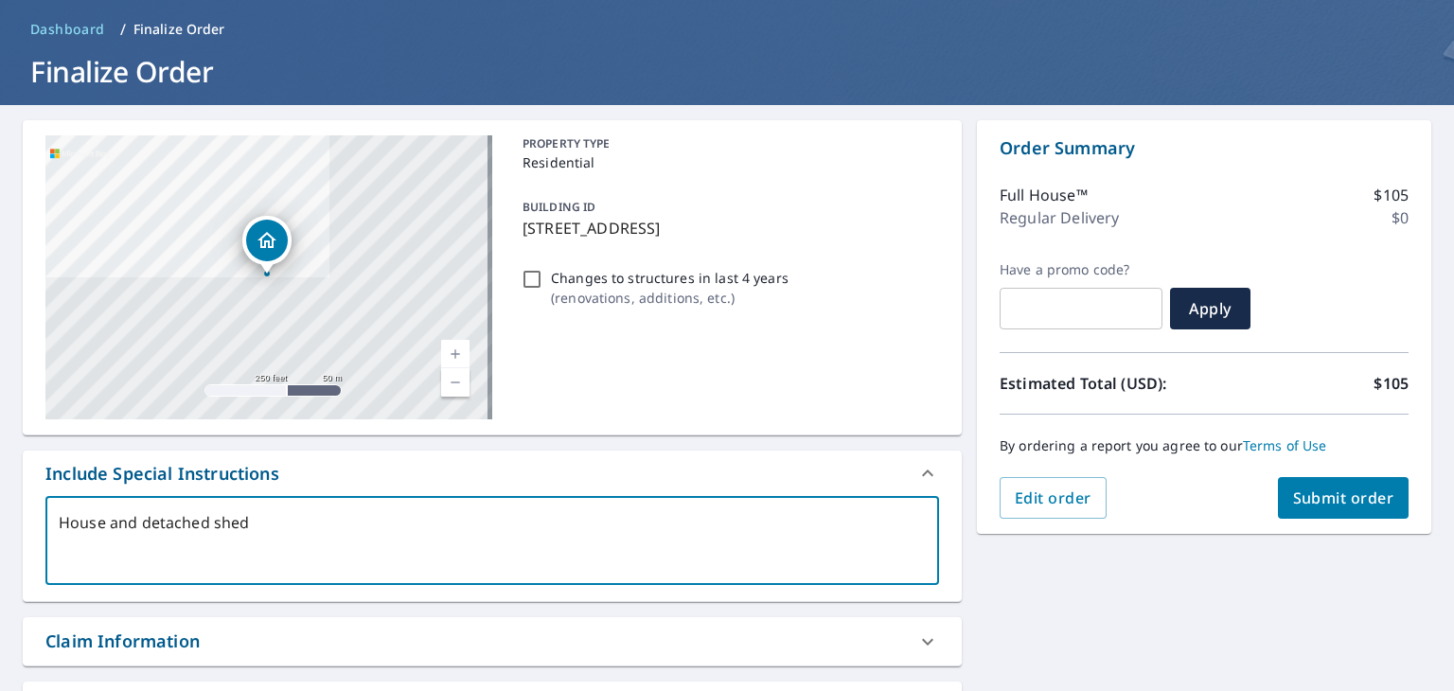
type textarea "House and detached shed"
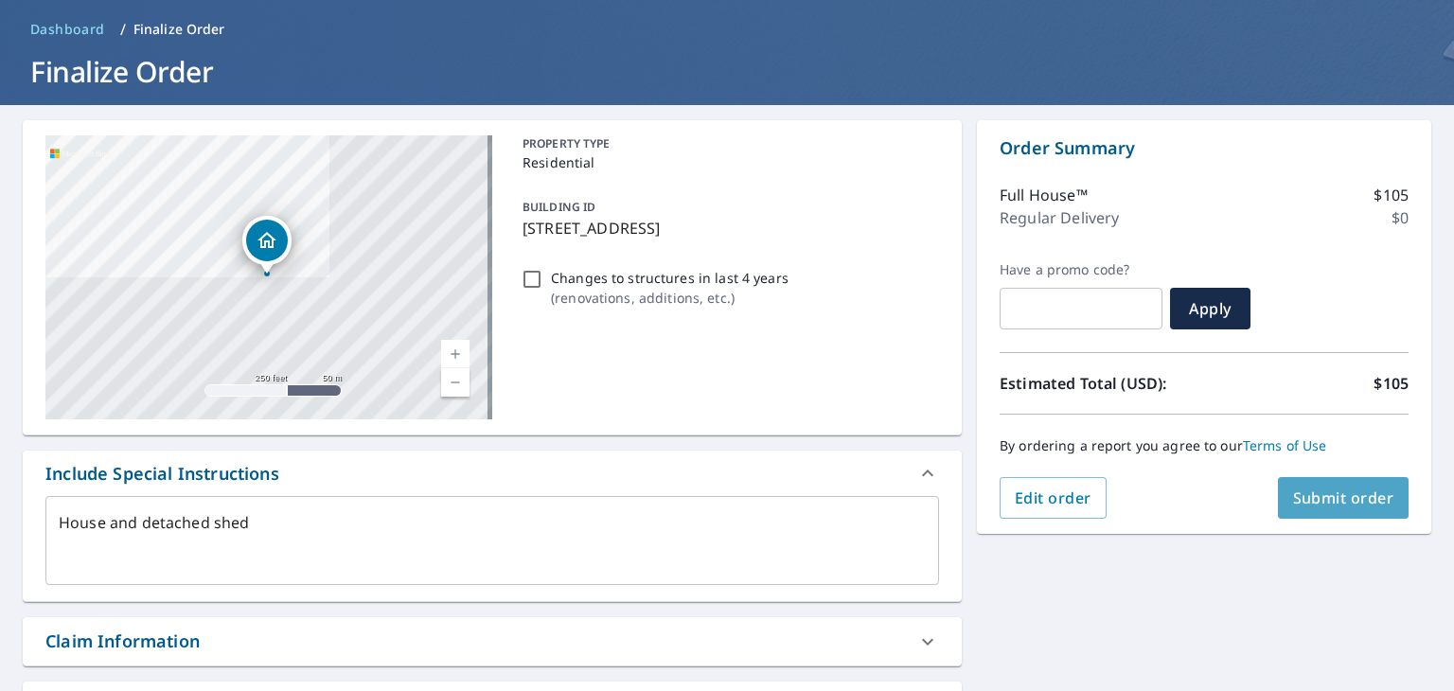
click at [1295, 512] on button "Submit order" at bounding box center [1344, 498] width 132 height 42
type textarea "x"
